Goal: Information Seeking & Learning: Learn about a topic

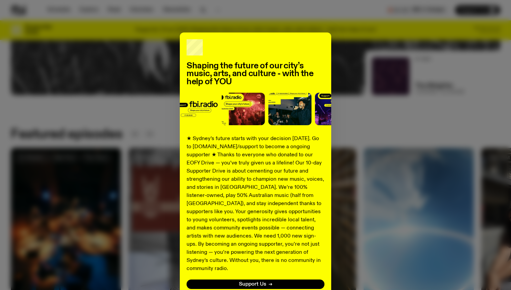
scroll to position [45, 0]
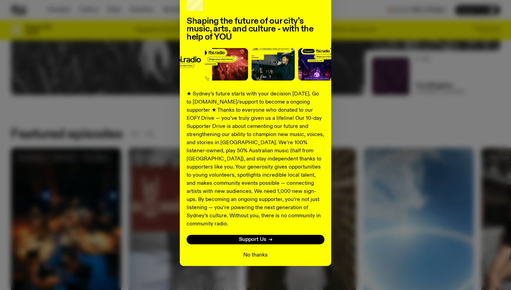
click at [248, 251] on button "No thanks" at bounding box center [255, 255] width 24 height 8
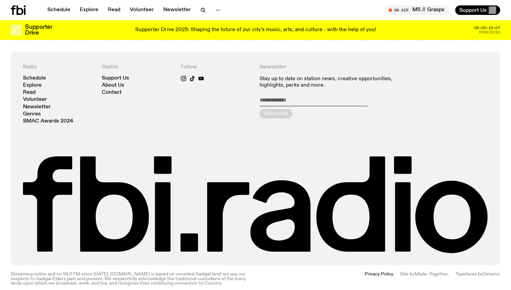
scroll to position [1489, 0]
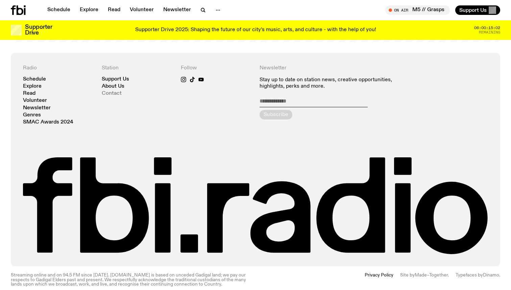
click at [113, 91] on link "Contact" at bounding box center [112, 93] width 20 height 5
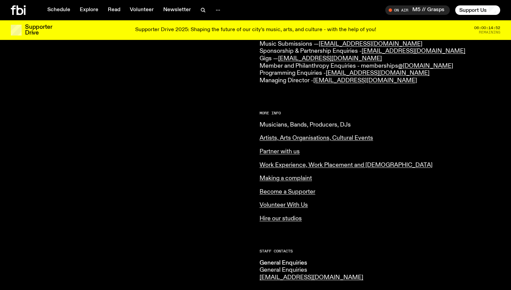
scroll to position [212, 0]
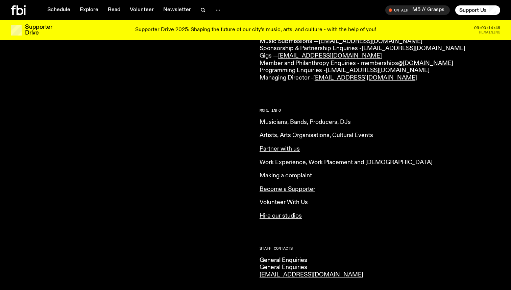
click at [273, 122] on link "Musicians, Bands, Producers, DJs" at bounding box center [305, 122] width 91 height 6
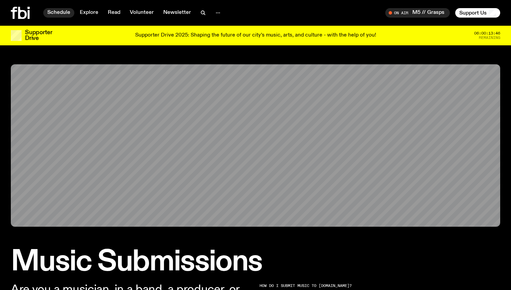
click at [57, 13] on link "Schedule" at bounding box center [58, 12] width 31 height 9
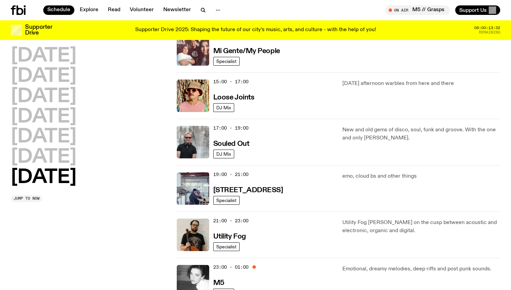
scroll to position [363, 0]
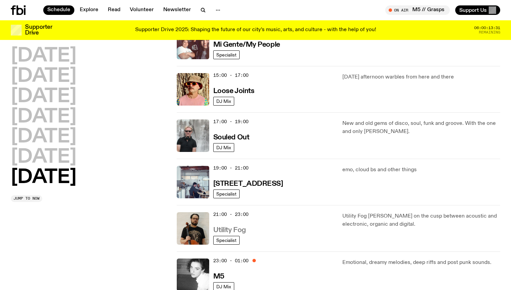
click at [228, 229] on h3 "Utility Fog" at bounding box center [229, 229] width 33 height 7
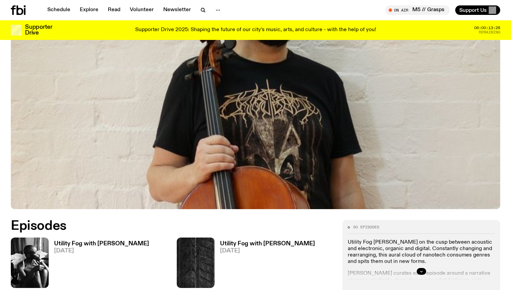
scroll to position [197, 0]
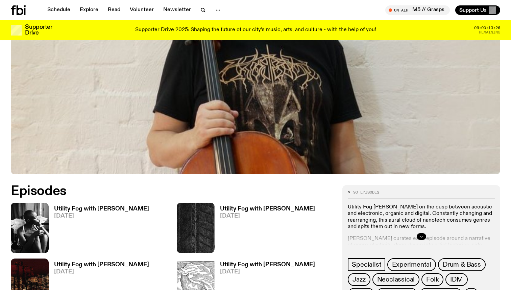
click at [421, 235] on icon "button" at bounding box center [421, 236] width 4 height 4
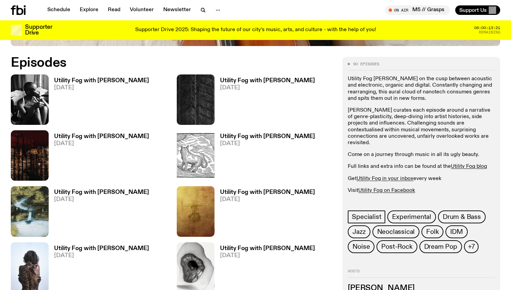
scroll to position [327, 0]
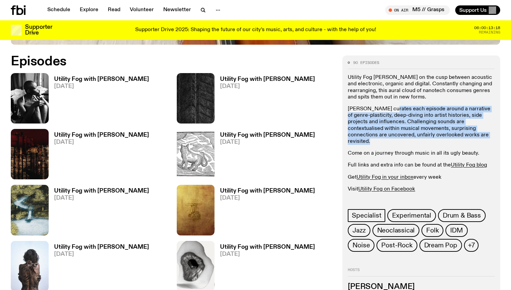
drag, startPoint x: 385, startPoint y: 108, endPoint x: 392, endPoint y: 140, distance: 33.4
click at [392, 140] on div "Utility Fog teeters on the cusp between acoustic and electronic, organic and di…" at bounding box center [421, 139] width 147 height 130
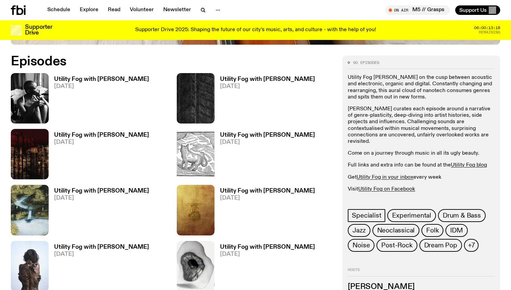
click at [400, 150] on p "Come on a journey through music in all its ugly beauty." at bounding box center [421, 153] width 147 height 6
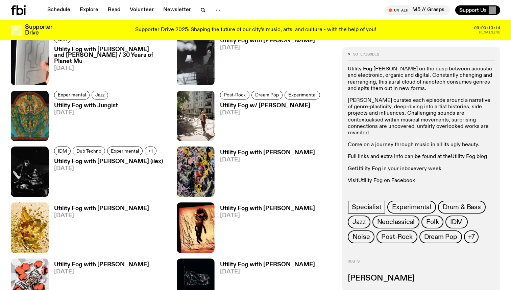
scroll to position [812, 0]
click at [388, 219] on span "Neoclassical" at bounding box center [396, 221] width 38 height 7
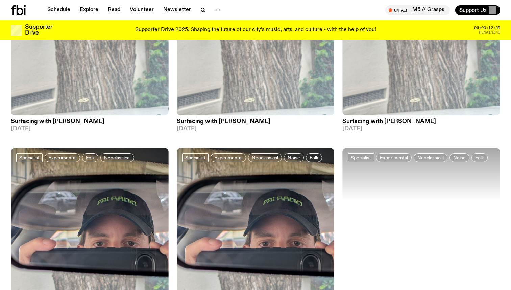
scroll to position [923, 0]
